Goal: Communication & Community: Share content

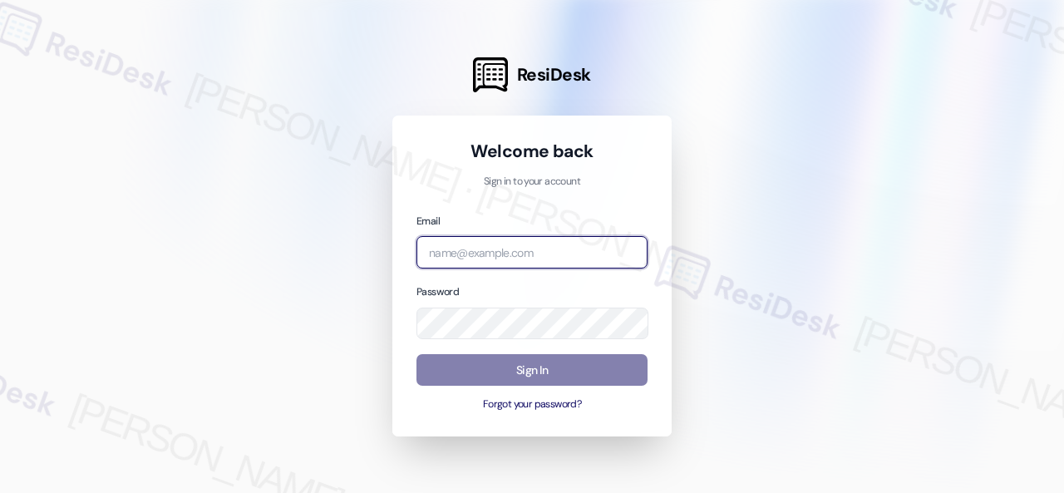
click at [469, 257] on input "email" at bounding box center [532, 252] width 231 height 32
paste input "automated-surveys-birchstone_residential-resen.fifteen@birchstone_residential.c…"
type input "automated-surveys-birchstone_residential-resen.fifteen@birchstone_residential.c…"
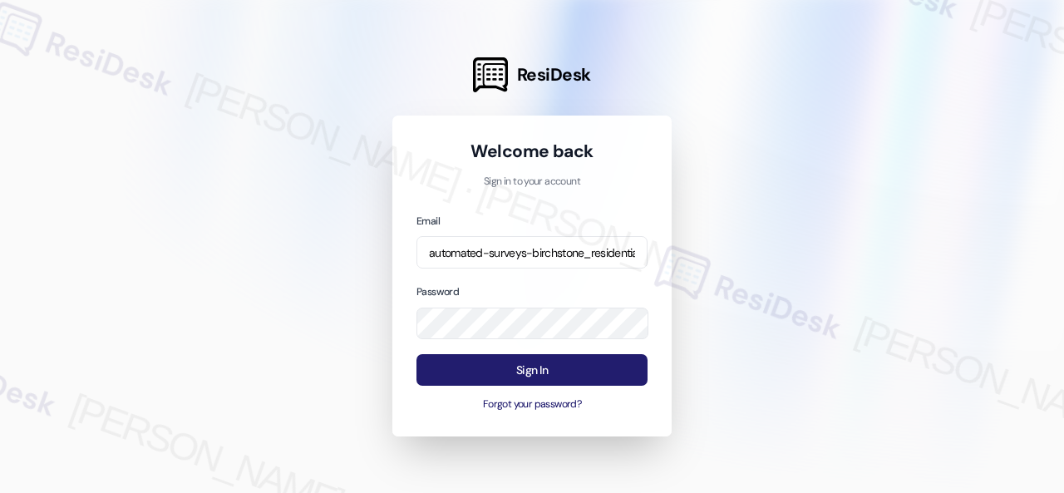
click at [497, 368] on button "Sign In" at bounding box center [532, 370] width 231 height 32
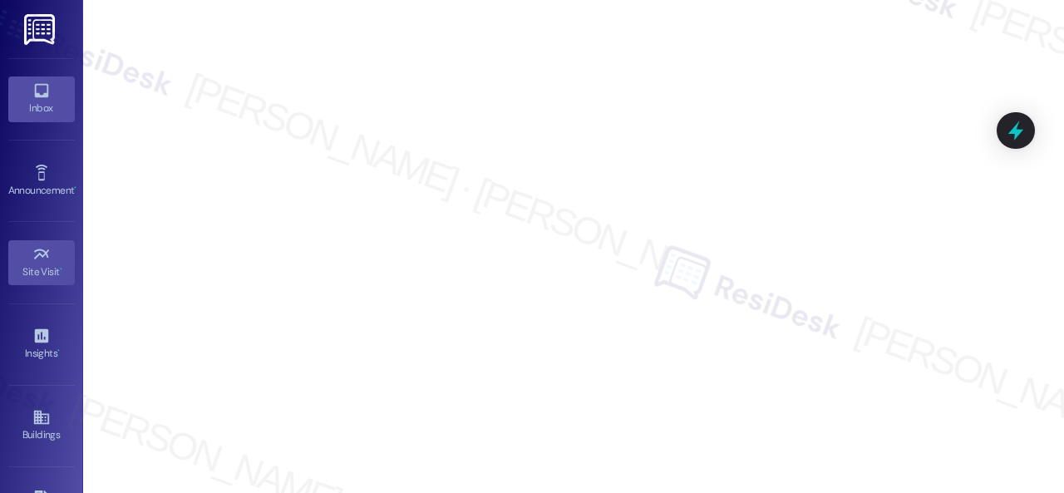
click at [39, 96] on icon at bounding box center [41, 91] width 14 height 14
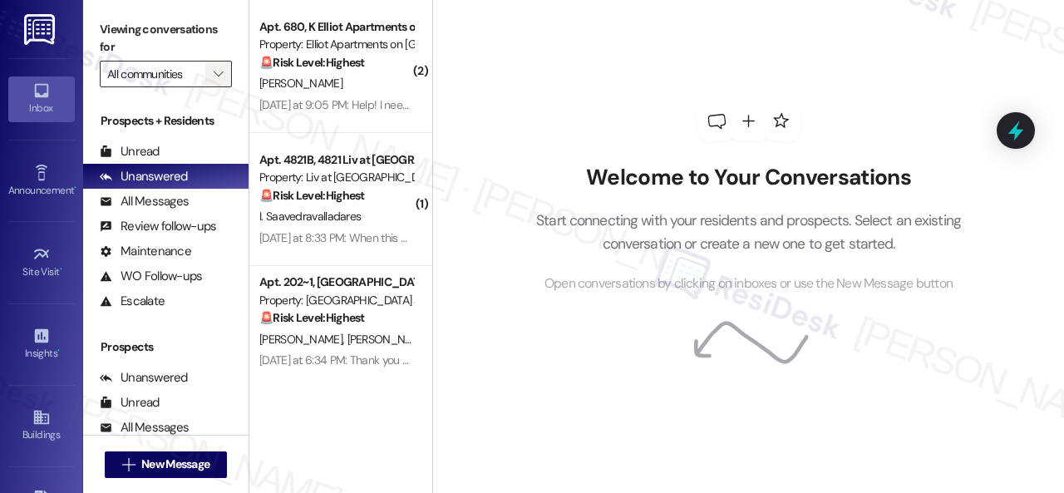
click at [216, 76] on icon "" at bounding box center [218, 73] width 9 height 13
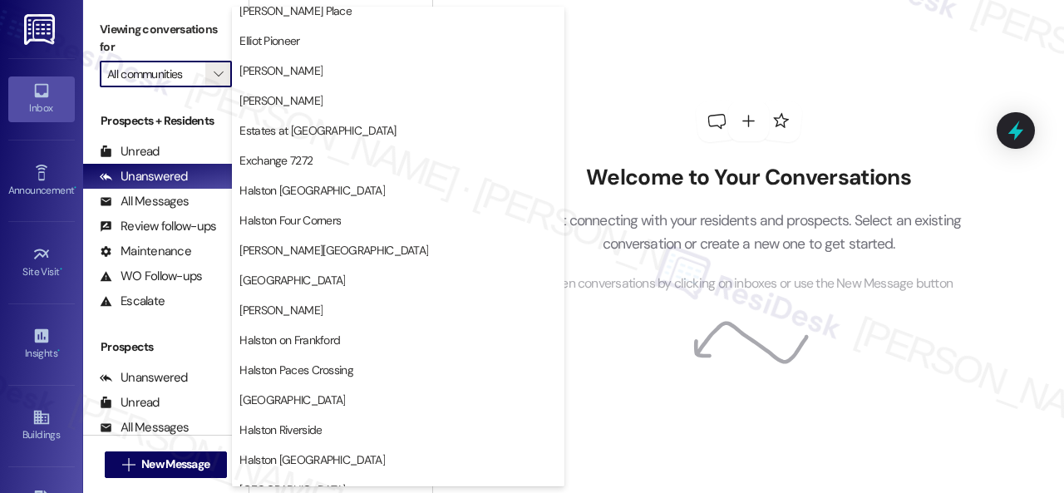
scroll to position [416, 0]
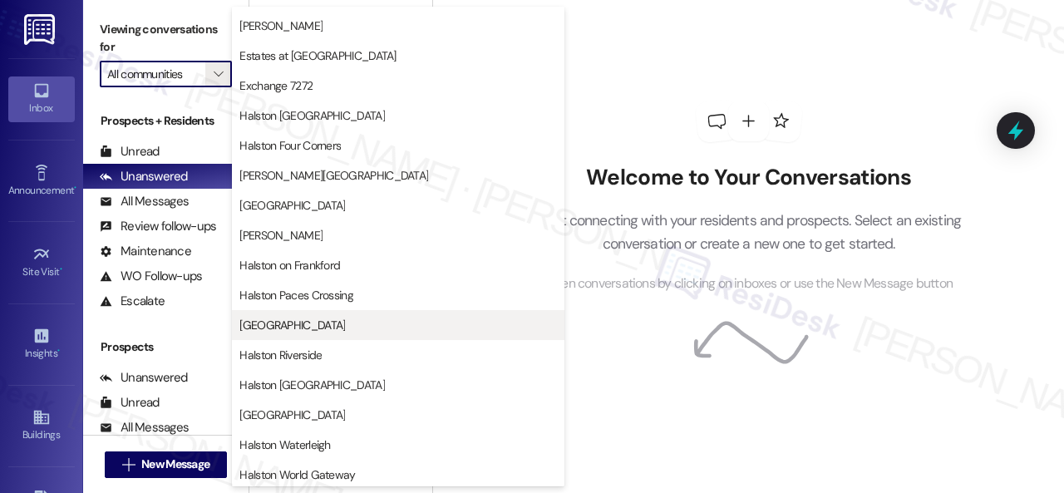
click at [289, 320] on span "[GEOGRAPHIC_DATA]" at bounding box center [292, 325] width 106 height 17
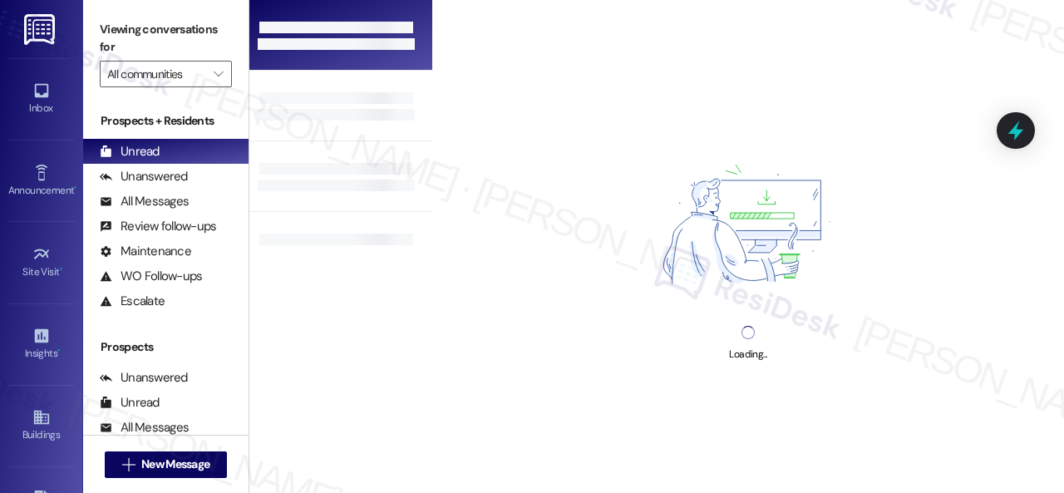
type input "[GEOGRAPHIC_DATA]"
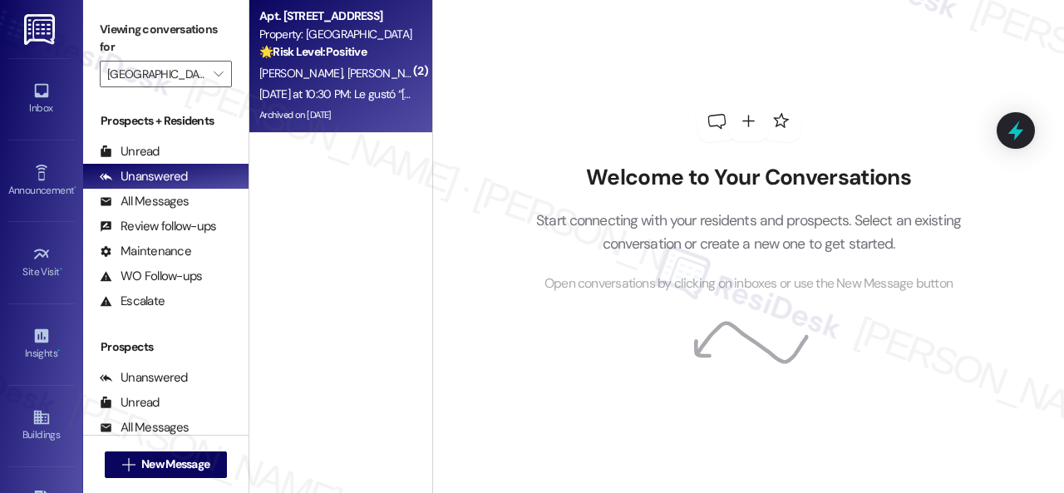
click at [351, 43] on div "🌟 Risk Level: Positive The resident is simply acknowledging and appreciating th…" at bounding box center [336, 51] width 154 height 17
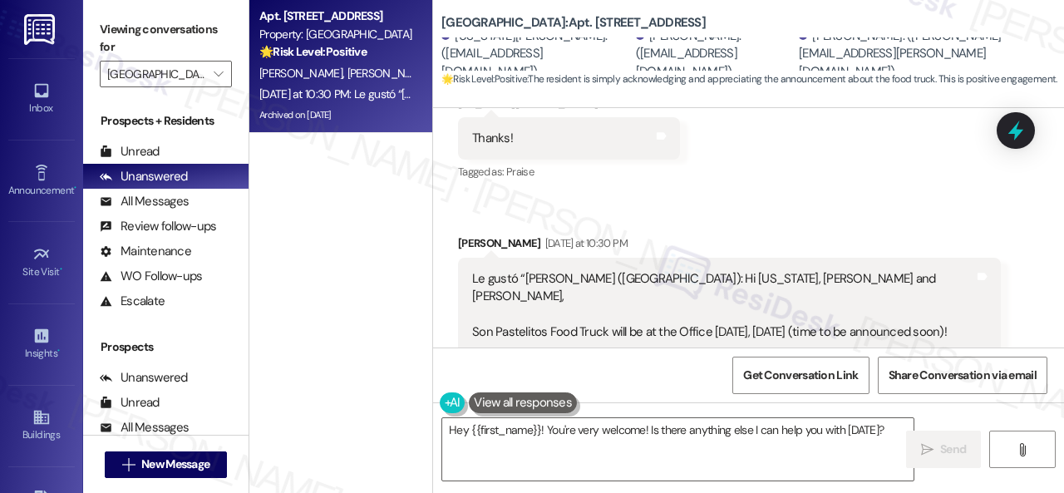
scroll to position [31920, 0]
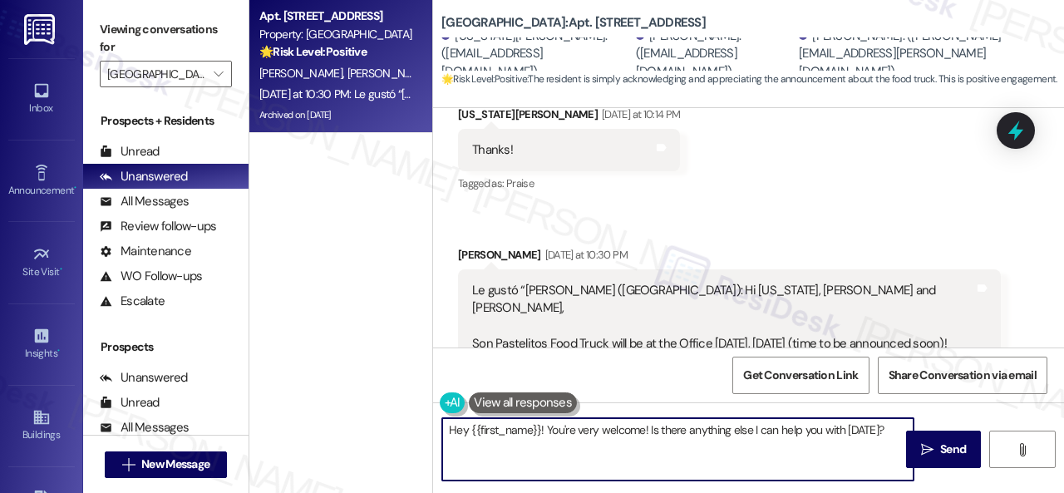
drag, startPoint x: 883, startPoint y: 430, endPoint x: 350, endPoint y: 430, distance: 533.0
click at [350, 430] on div "Apt. 315, 004 Halston Park Central Property: Halston Park Central 🌟 Risk Level:…" at bounding box center [656, 246] width 815 height 493
type textarea "RR"
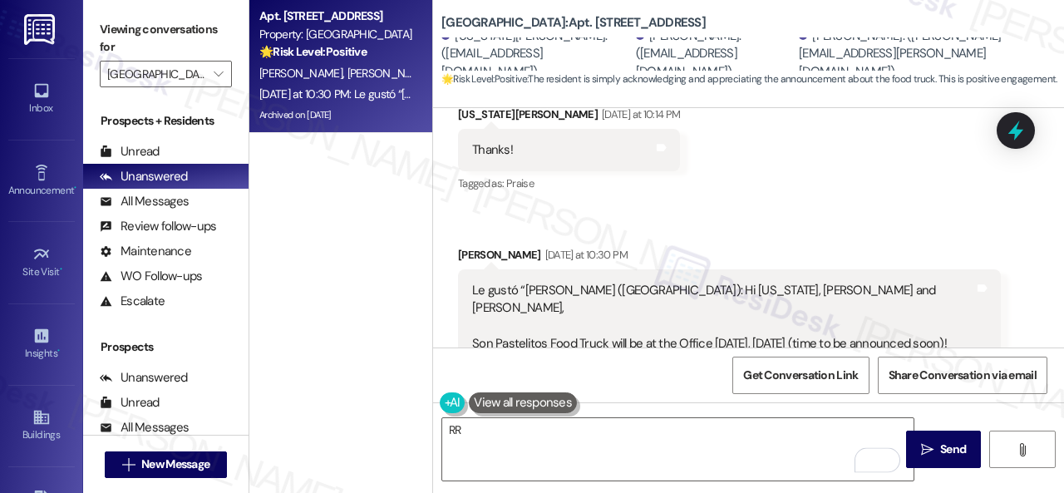
click at [535, 367] on div "Get Conversation Link Share Conversation via email" at bounding box center [748, 375] width 631 height 55
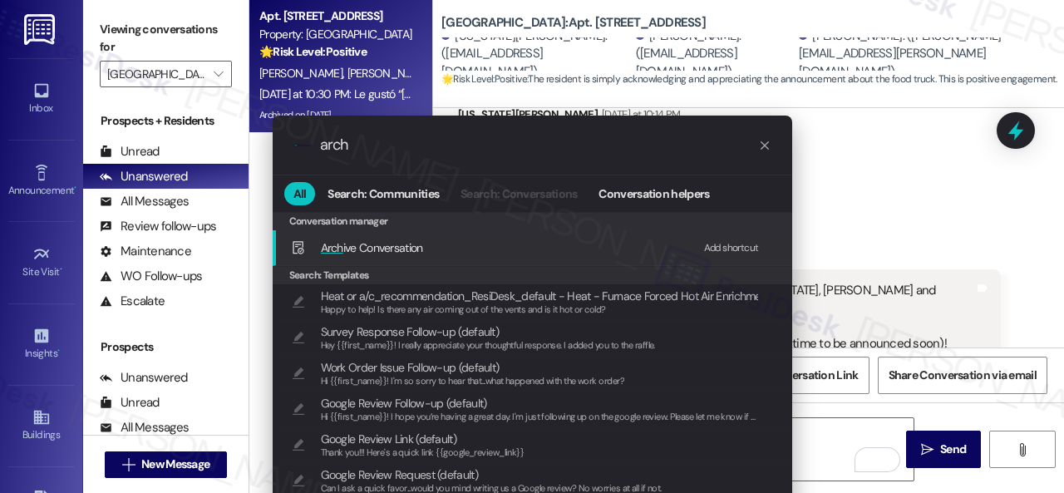
type input "arch"
click at [715, 245] on div "Add shortcut" at bounding box center [731, 247] width 55 height 17
click at [376, 245] on span "Arch ive Conversation" at bounding box center [372, 247] width 102 height 15
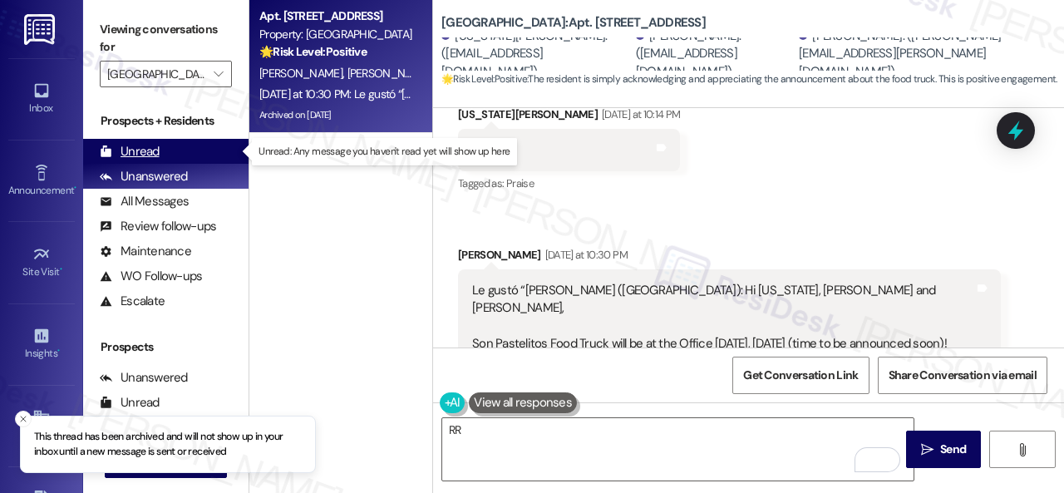
click at [141, 146] on div "Unread" at bounding box center [130, 151] width 60 height 17
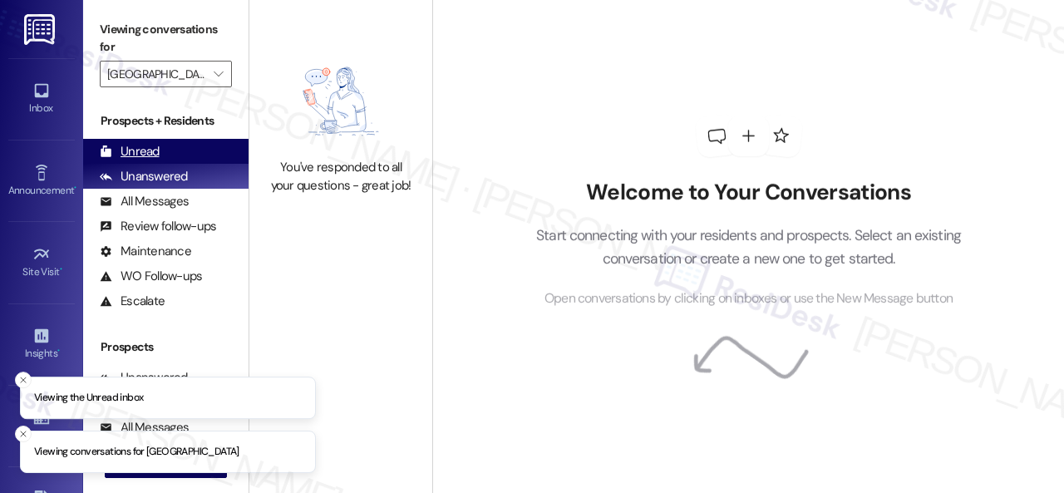
type input "[GEOGRAPHIC_DATA]"
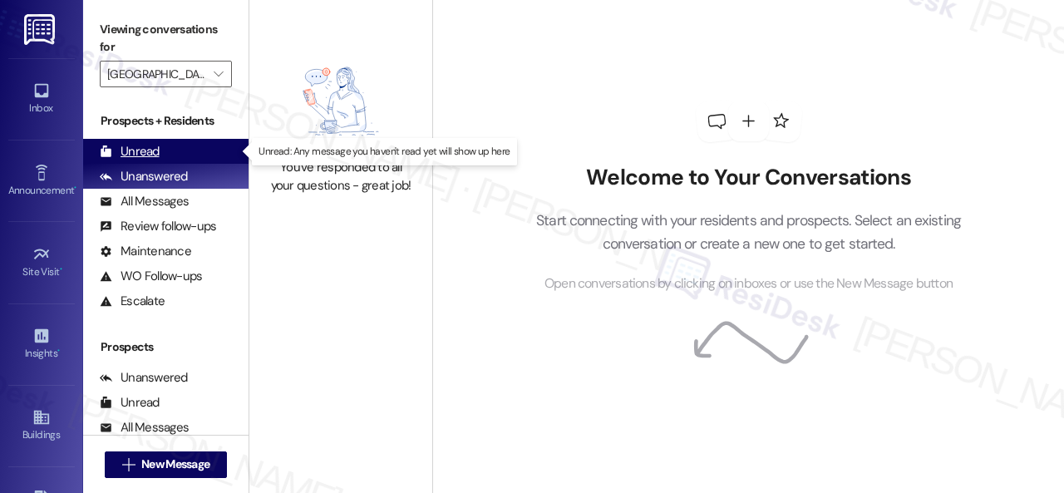
click at [142, 147] on div "Unread" at bounding box center [130, 151] width 60 height 17
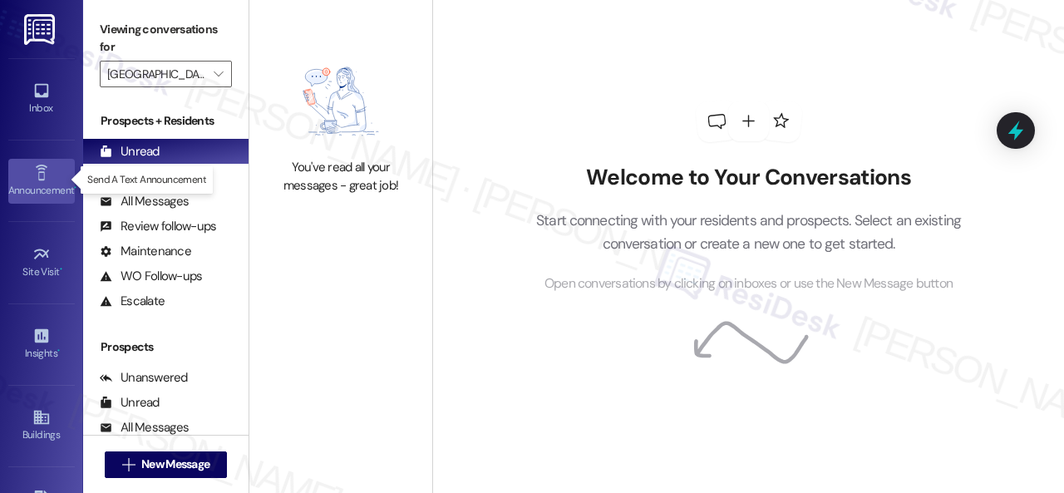
click at [31, 182] on div "Announcement •" at bounding box center [41, 190] width 83 height 17
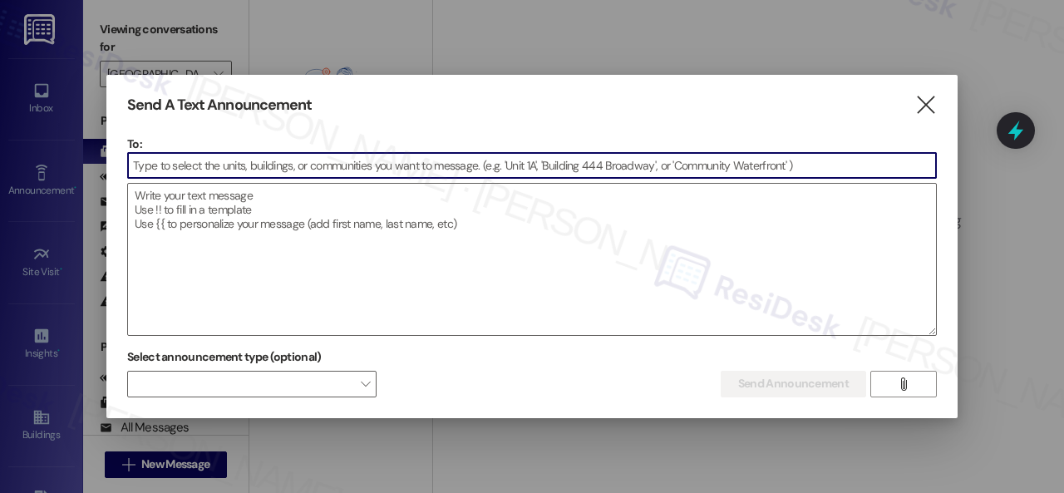
click at [319, 164] on input at bounding box center [532, 165] width 808 height 25
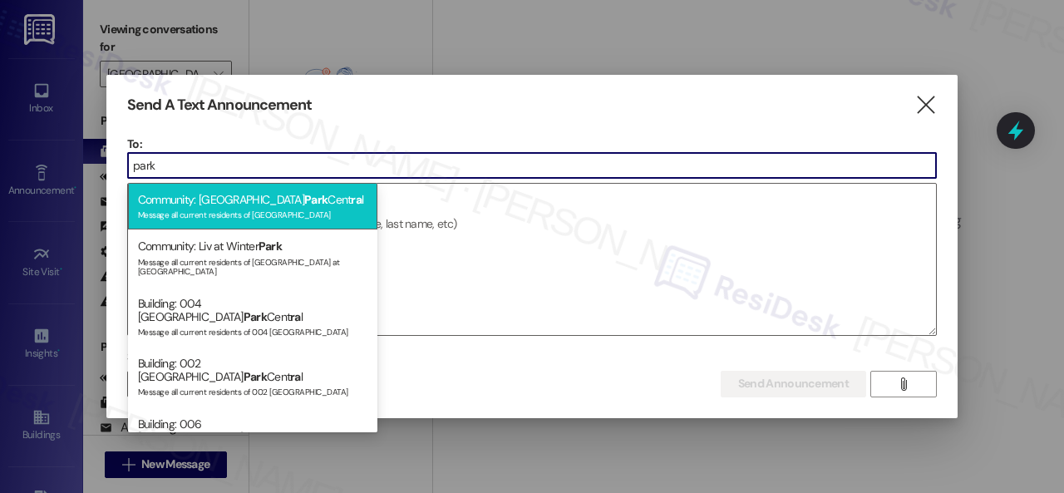
type input "park"
click at [233, 202] on div "Community: [GEOGRAPHIC_DATA] Cent ra l Message all current residents of [GEOGRA…" at bounding box center [252, 206] width 249 height 47
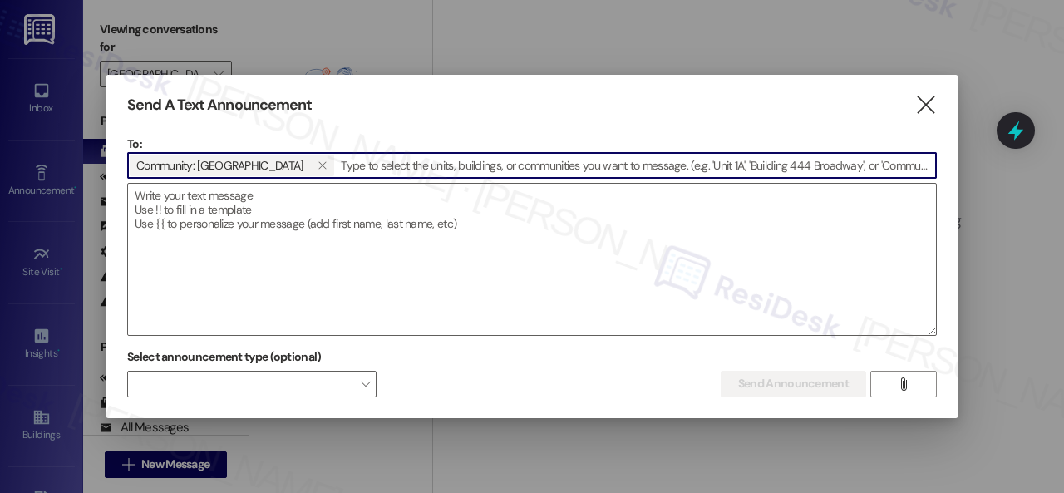
click at [233, 202] on textarea at bounding box center [532, 259] width 808 height 151
paste textarea "Hi {{first_name}}, Just a reminder—Son Pastelitos Food Truck will be at the Off…"
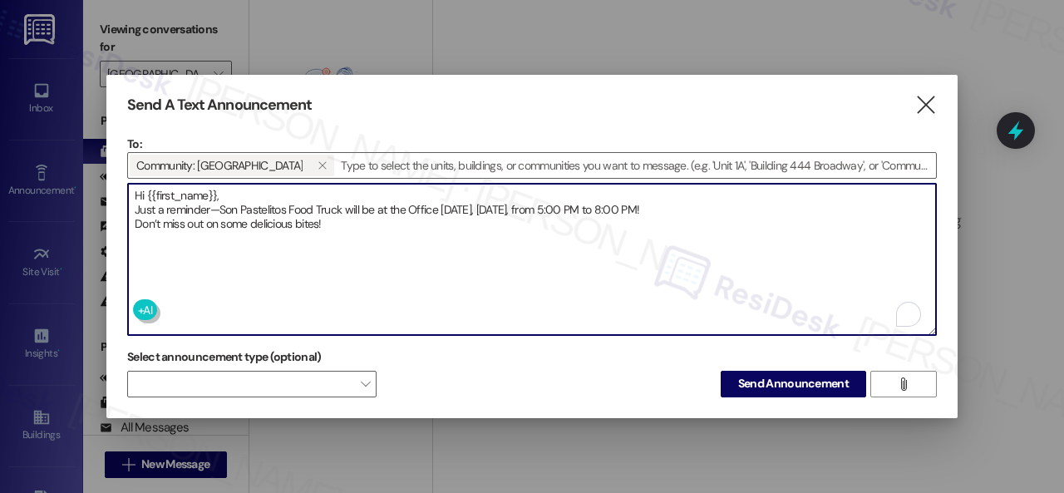
click at [238, 189] on textarea "Hi {{first_name}}, Just a reminder—Son Pastelitos Food Truck will be at the Off…" at bounding box center [532, 259] width 808 height 151
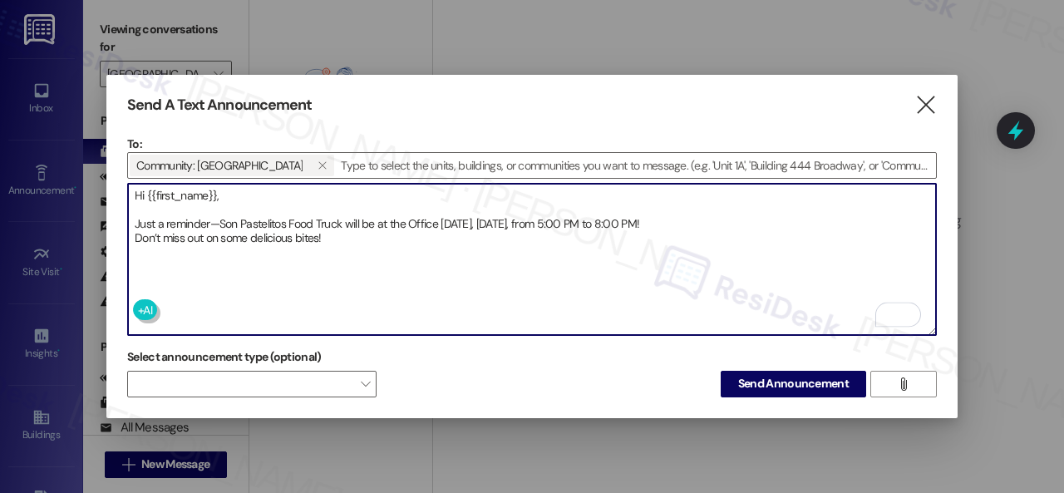
click at [725, 218] on textarea "Hi {{first_name}}, Just a reminder—Son Pastelitos Food Truck will be at the Off…" at bounding box center [532, 259] width 808 height 151
type textarea "Hi {{first_name}}, Just a reminder—Son Pastelitos Food Truck will be at the Off…"
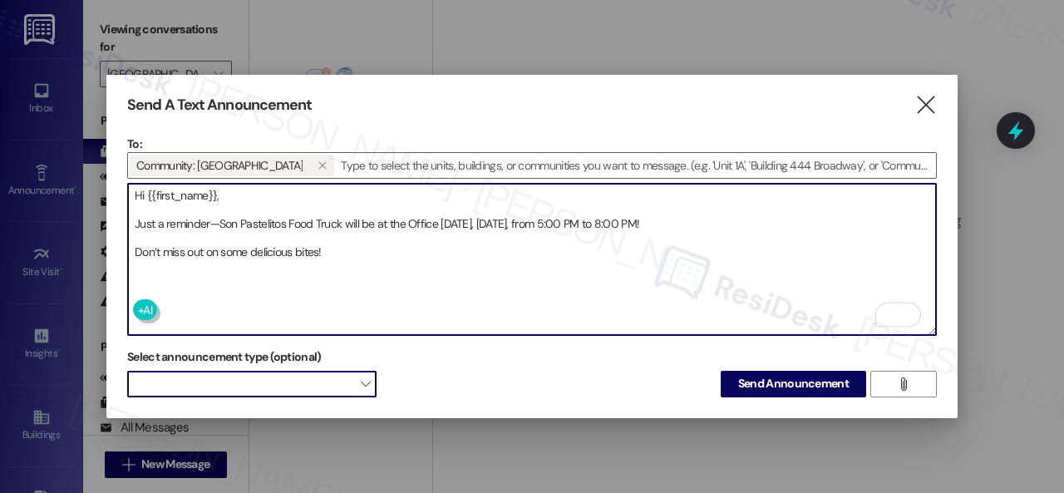
click at [313, 377] on span at bounding box center [251, 384] width 249 height 27
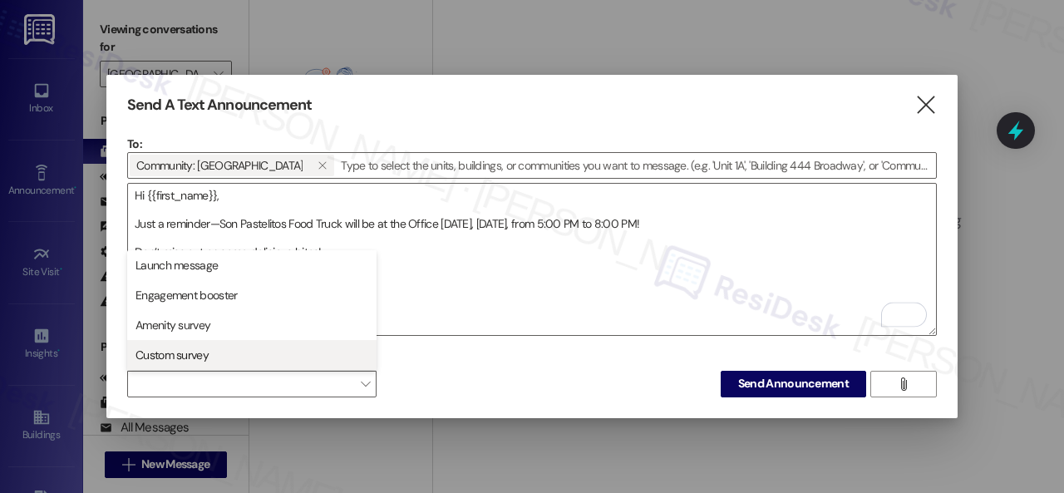
click at [181, 347] on span "Custom survey" at bounding box center [172, 355] width 73 height 17
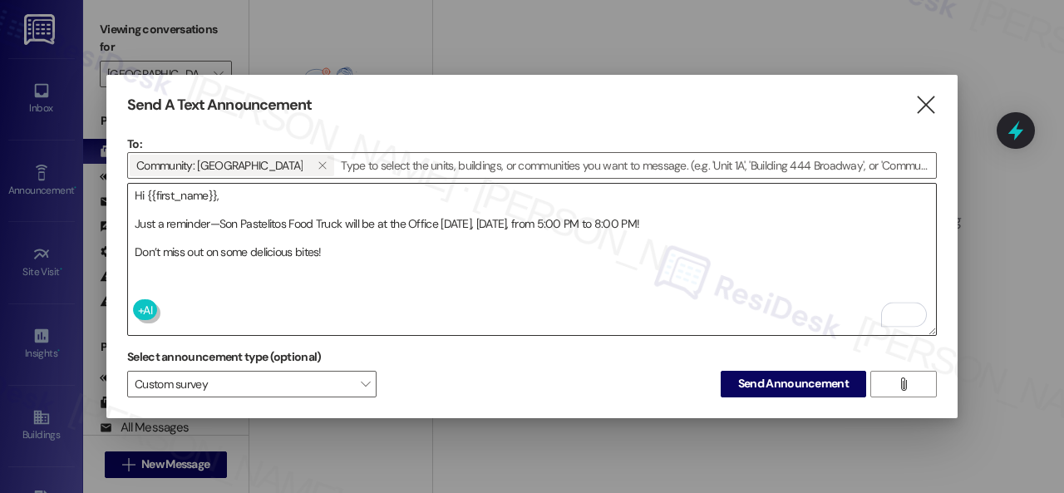
click at [477, 295] on textarea "Hi {{first_name}}, Just a reminder—Son Pastelitos Food Truck will be at the Off…" at bounding box center [532, 259] width 808 height 151
click at [747, 380] on span "Send Announcement" at bounding box center [793, 383] width 111 height 17
